Goal: Task Accomplishment & Management: Use online tool/utility

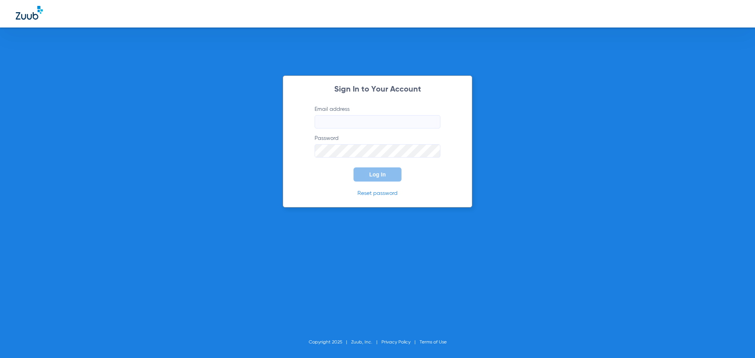
click at [344, 124] on input "Email address" at bounding box center [378, 121] width 126 height 13
click at [304, 154] on form "Email address Invalid email address andreahernandez92 Password Log In" at bounding box center [377, 143] width 149 height 76
click at [378, 124] on input "andreahernandez92" at bounding box center [378, 121] width 126 height 13
type input "andreahernandez92@mydentalmail.com"
click at [354, 168] on button "Log In" at bounding box center [378, 175] width 48 height 14
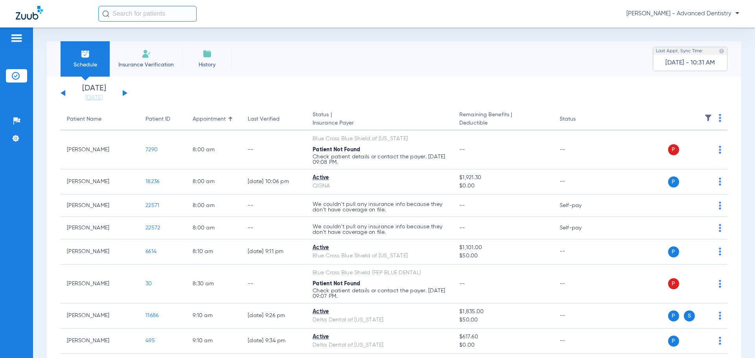
click at [125, 93] on button at bounding box center [125, 93] width 5 height 6
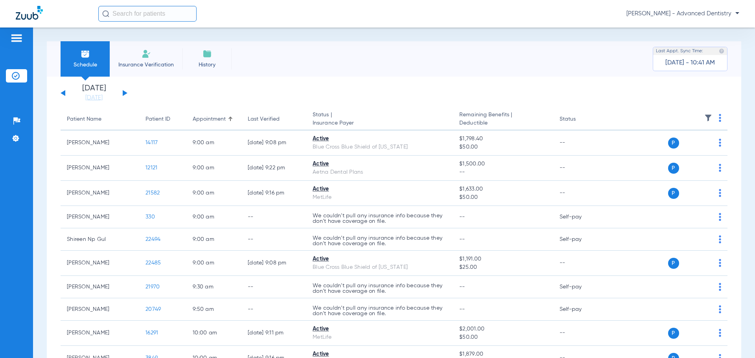
click at [119, 92] on div "Sunday 07-27-2025 Monday 07-28-2025 Tuesday 07-29-2025 Wednesday 07-30-2025 Thu…" at bounding box center [94, 93] width 67 height 17
click at [125, 91] on div "Sunday 07-27-2025 Monday 07-28-2025 Tuesday 07-29-2025 Wednesday 07-30-2025 Thu…" at bounding box center [94, 93] width 67 height 17
click at [124, 93] on button at bounding box center [125, 93] width 5 height 6
